Goal: Information Seeking & Learning: Learn about a topic

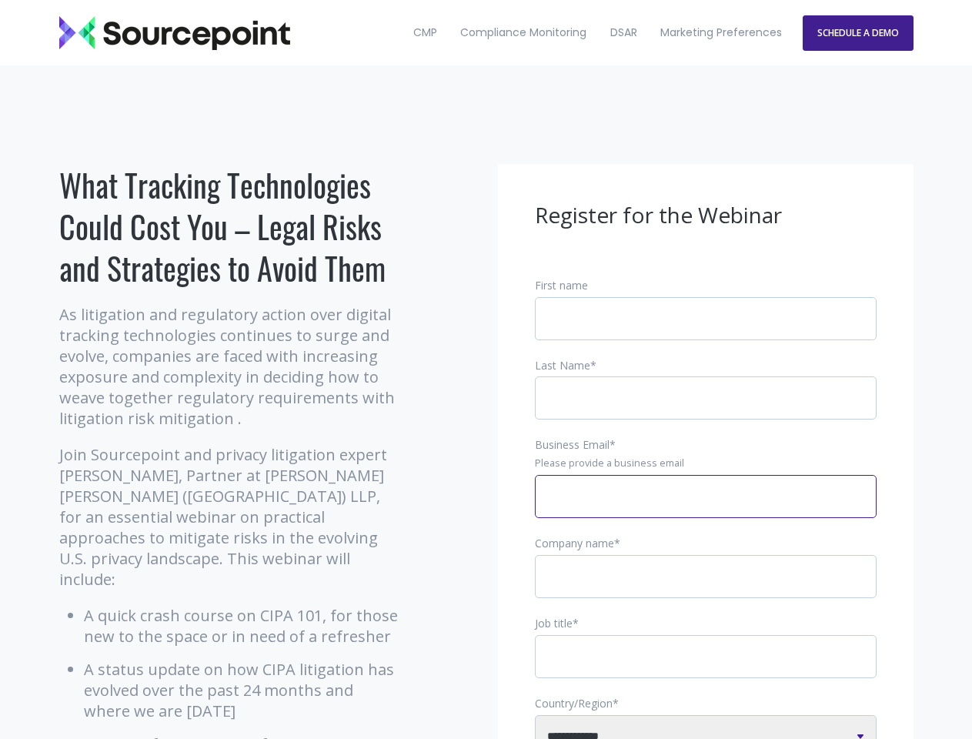
click at [706, 509] on input "Business Email *" at bounding box center [706, 496] width 342 height 43
